Goal: Task Accomplishment & Management: Use online tool/utility

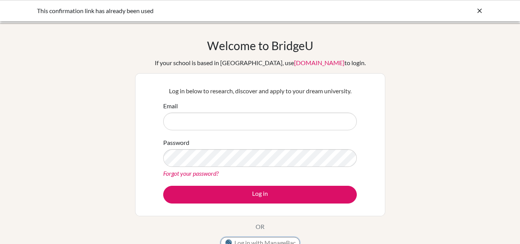
click at [283, 242] on button "Log in with ManageBac" at bounding box center [260, 243] width 79 height 12
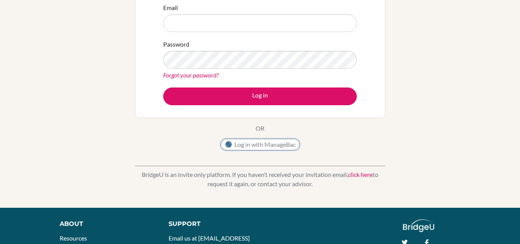
scroll to position [99, 0]
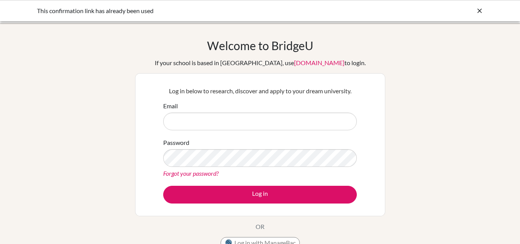
click at [294, 65] on link "[DOMAIN_NAME]" at bounding box center [319, 62] width 50 height 7
drag, startPoint x: 36, startPoint y: 8, endPoint x: 162, endPoint y: 18, distance: 126.3
click at [162, 18] on div "This confirmation link has already been used" at bounding box center [260, 10] width 520 height 21
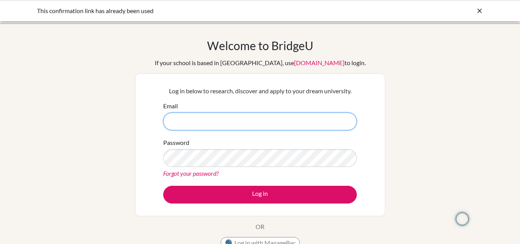
click at [217, 118] on input "Email" at bounding box center [260, 121] width 194 height 18
type input "jeneciar@dbis.in"
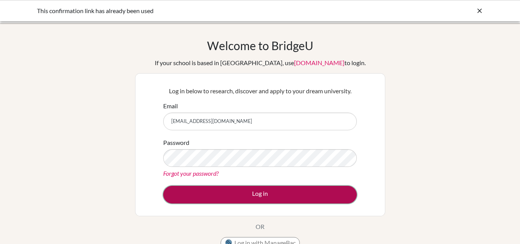
click at [256, 194] on button "Log in" at bounding box center [260, 195] width 194 height 18
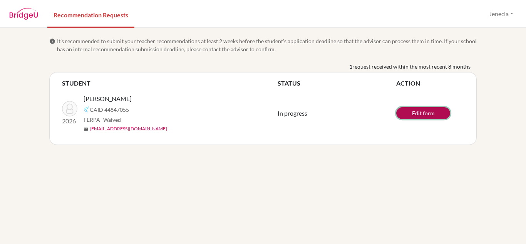
click at [423, 115] on link "Edit form" at bounding box center [423, 113] width 54 height 12
